Goal: Navigation & Orientation: Find specific page/section

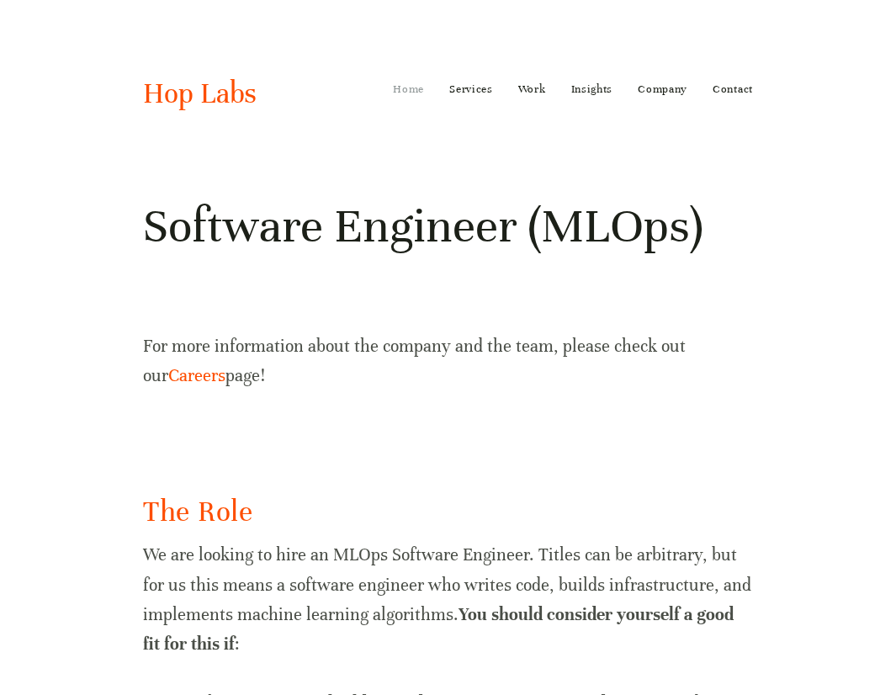
click at [407, 83] on link "Home" at bounding box center [408, 89] width 31 height 27
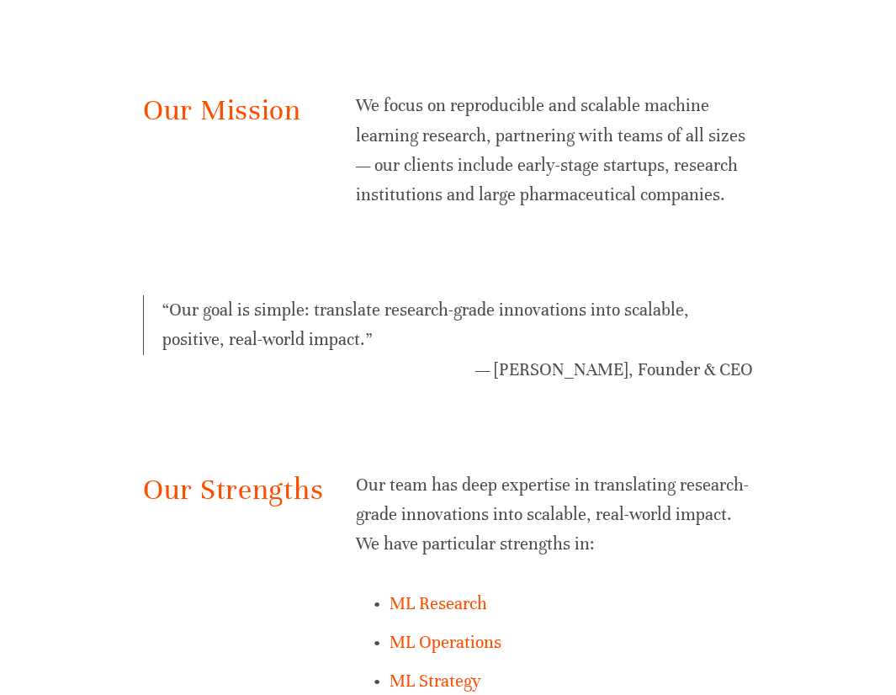
scroll to position [892, 0]
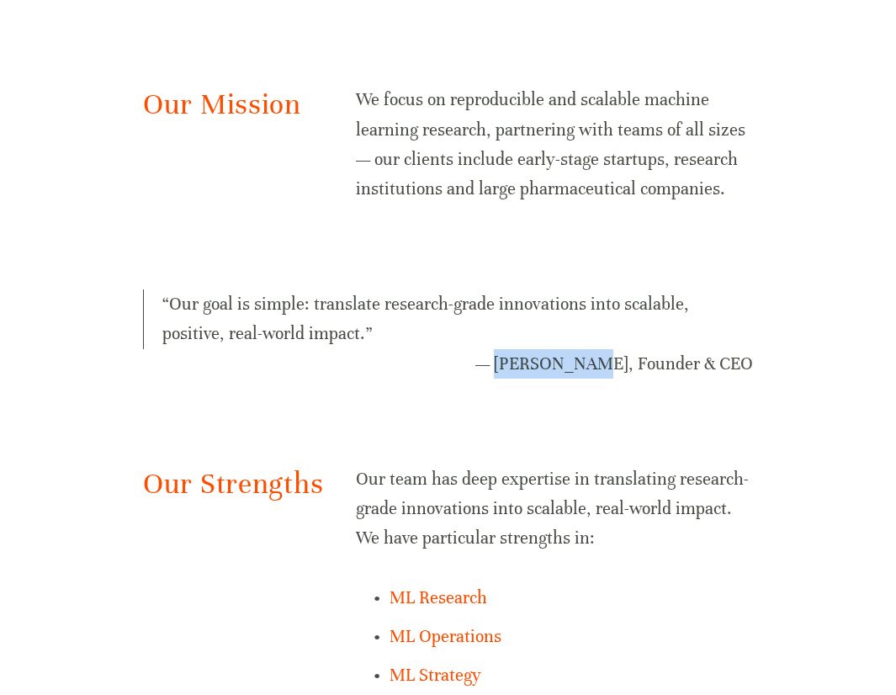
drag, startPoint x: 538, startPoint y: 366, endPoint x: 627, endPoint y: 356, distance: 89.7
click at [627, 356] on figcaption "— Ankur Kalra, Founder & CEO" at bounding box center [448, 363] width 610 height 29
copy figcaption "Ankur Kalra"
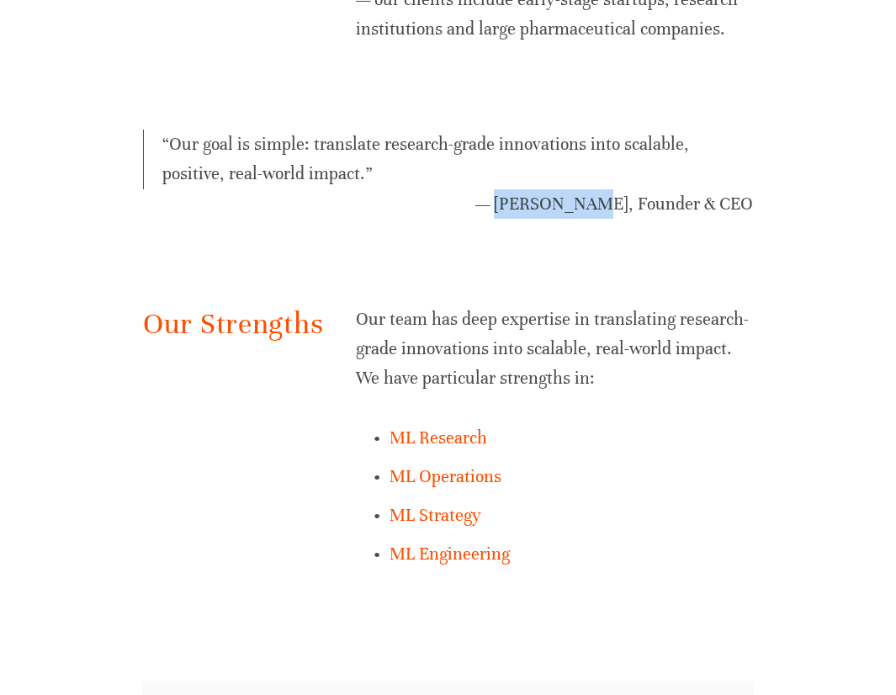
scroll to position [1055, 0]
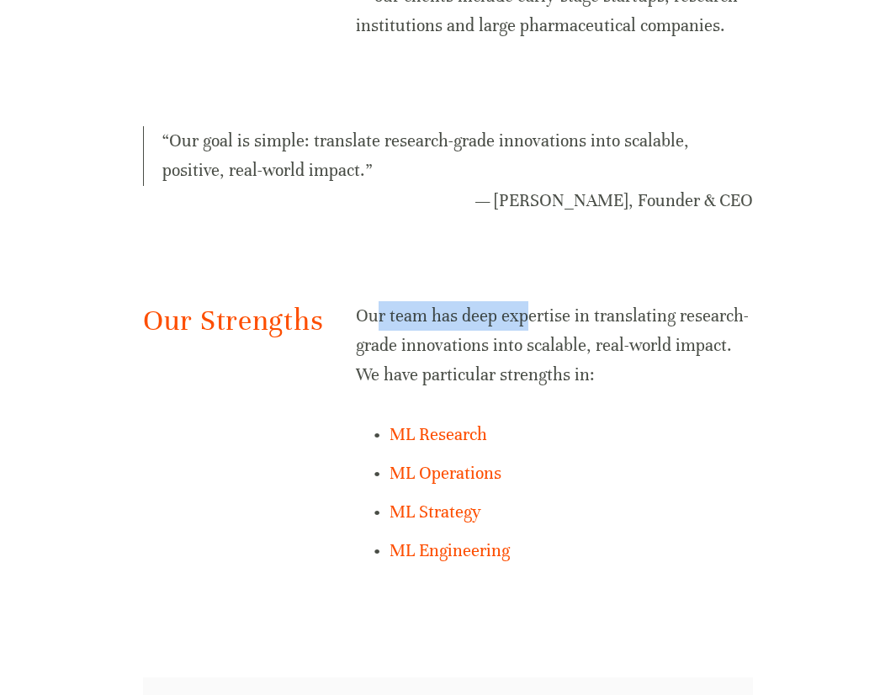
drag, startPoint x: 373, startPoint y: 320, endPoint x: 526, endPoint y: 323, distance: 152.3
click at [526, 323] on p "Our team has deep expertise in translating research-grade innovations into scal…" at bounding box center [554, 345] width 397 height 89
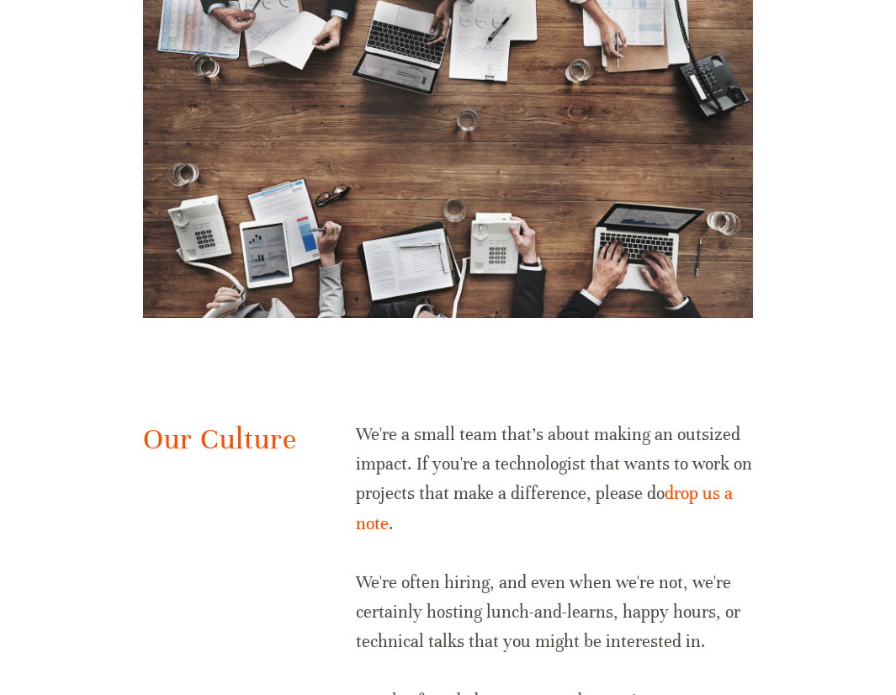
scroll to position [3265, 0]
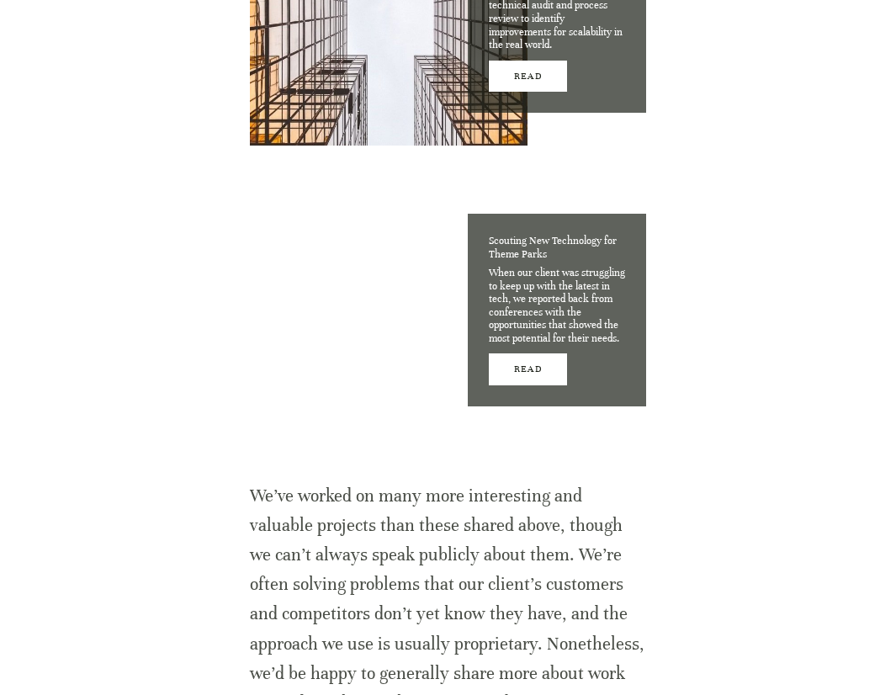
scroll to position [4946, 0]
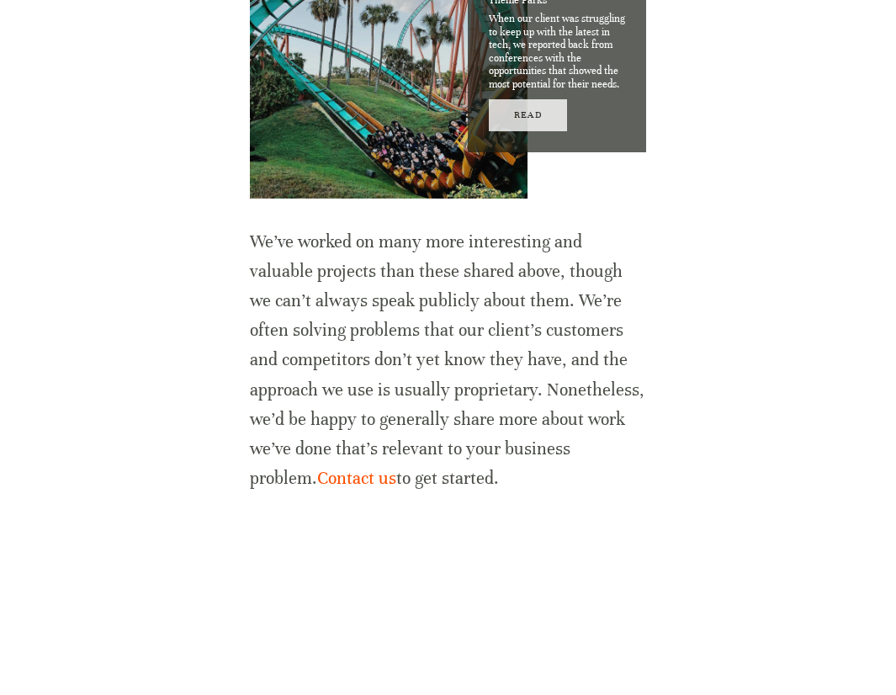
click at [528, 110] on link "Read" at bounding box center [528, 114] width 78 height 31
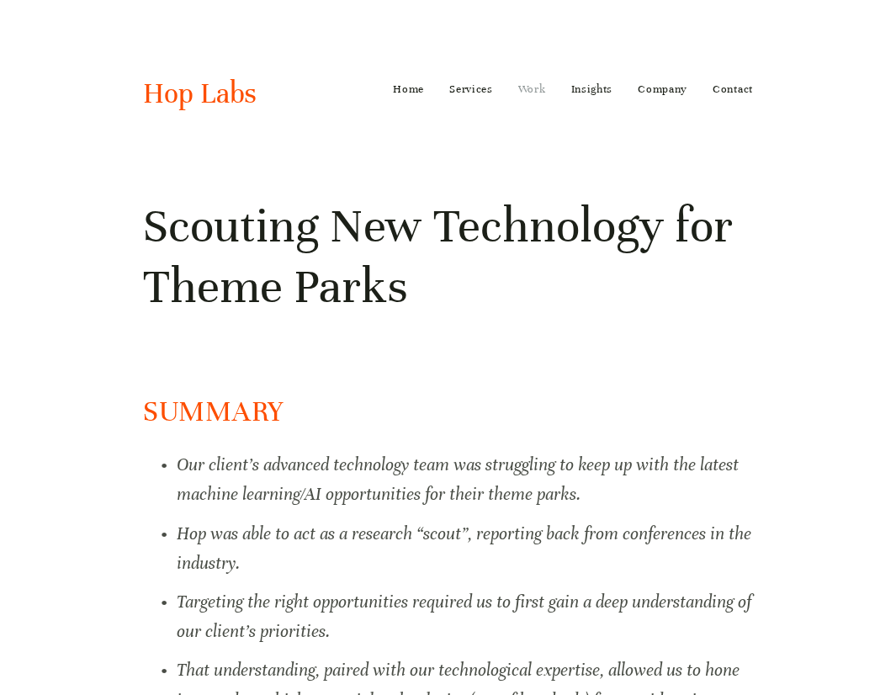
click at [521, 90] on link "Work" at bounding box center [532, 89] width 28 height 27
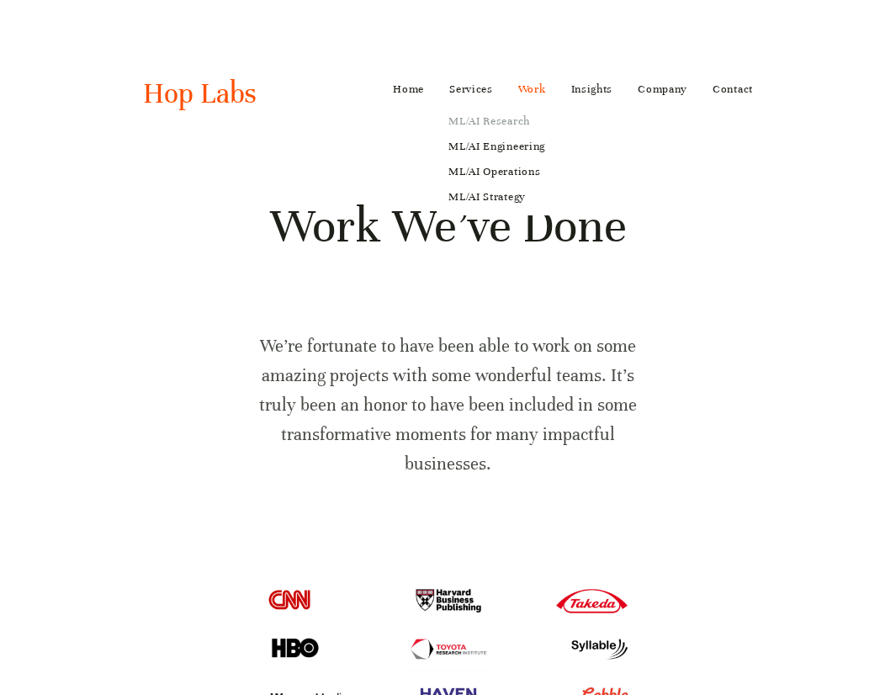
click at [485, 124] on link "ML/AI Research" at bounding box center [497, 120] width 120 height 25
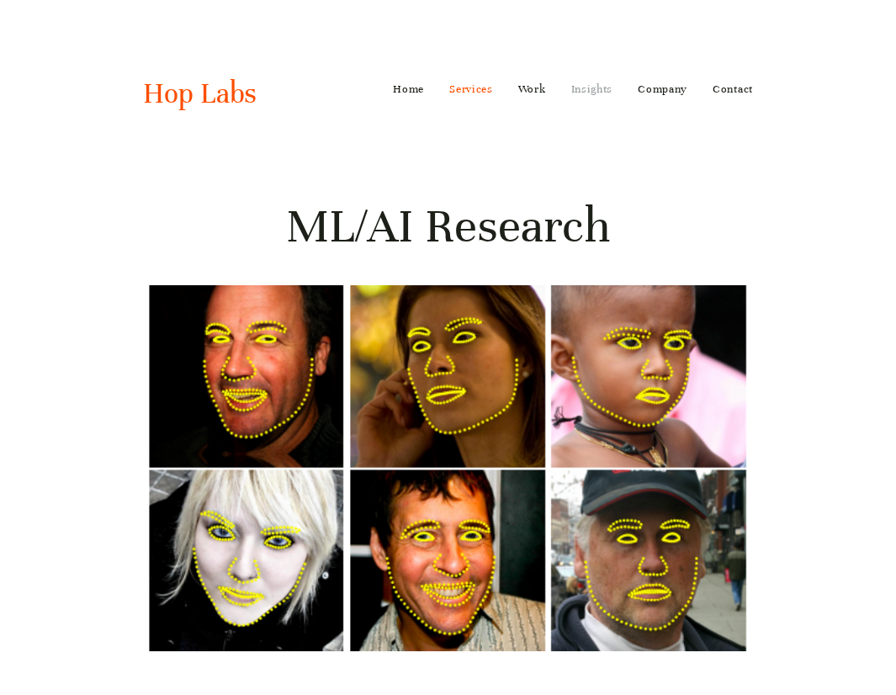
click at [601, 90] on link "Insights" at bounding box center [592, 89] width 42 height 27
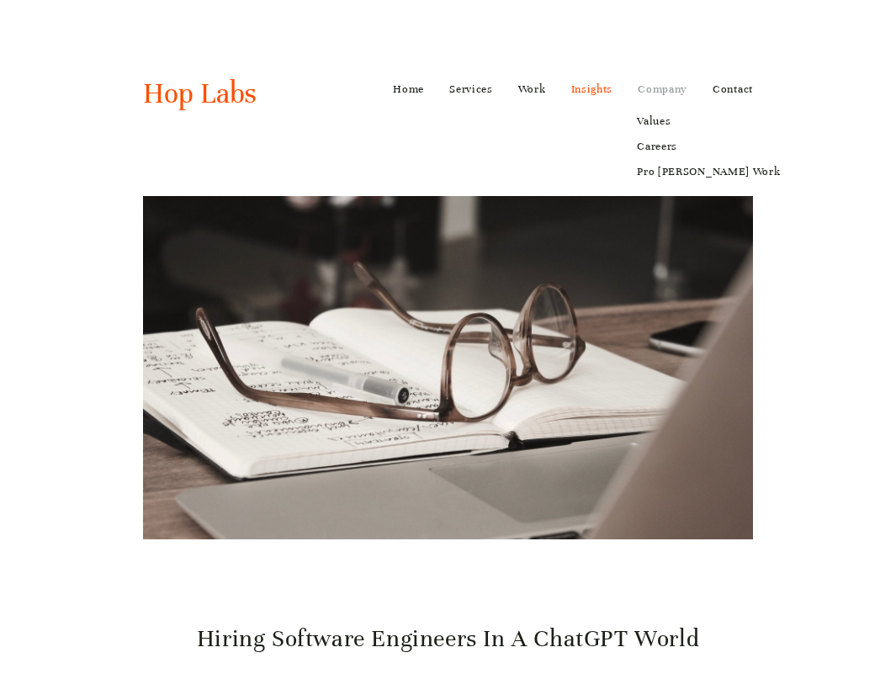
click at [674, 93] on link "Company" at bounding box center [663, 89] width 50 height 27
click at [662, 140] on link "Careers" at bounding box center [708, 146] width 167 height 25
